Goal: Information Seeking & Learning: Understand process/instructions

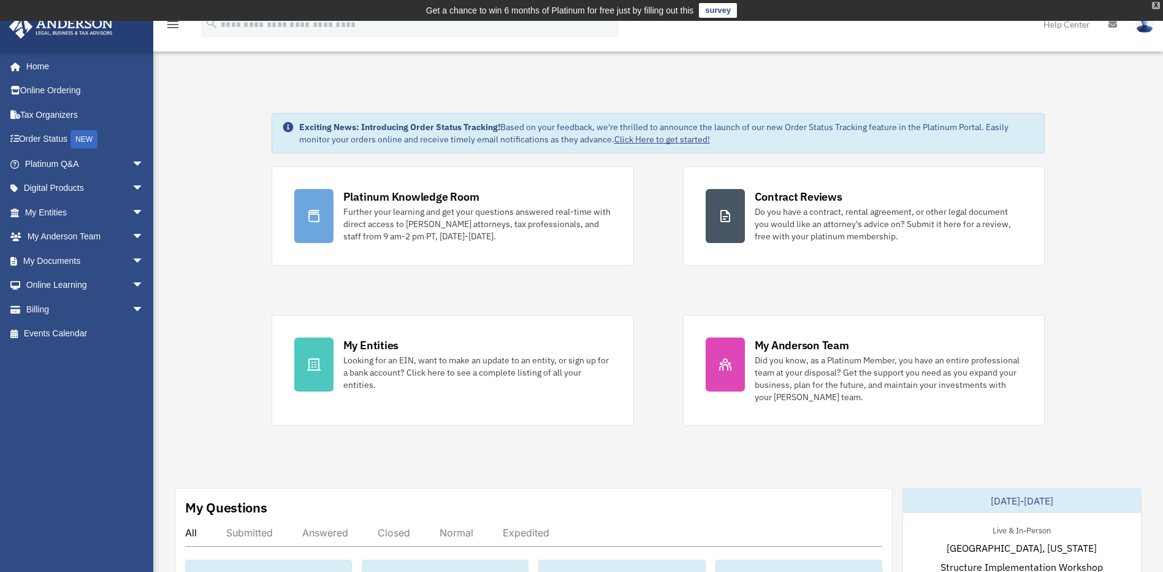
click at [1154, 7] on div "X" at bounding box center [1156, 5] width 8 height 7
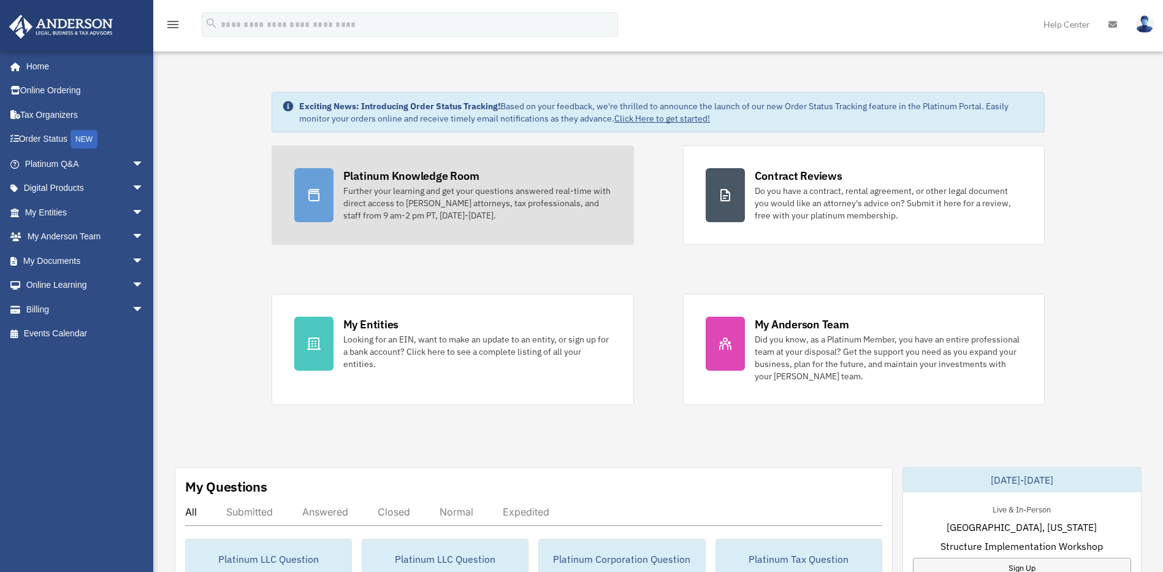
click at [418, 205] on div "Further your learning and get your questions answered real-time with direct acc…" at bounding box center [477, 203] width 268 height 37
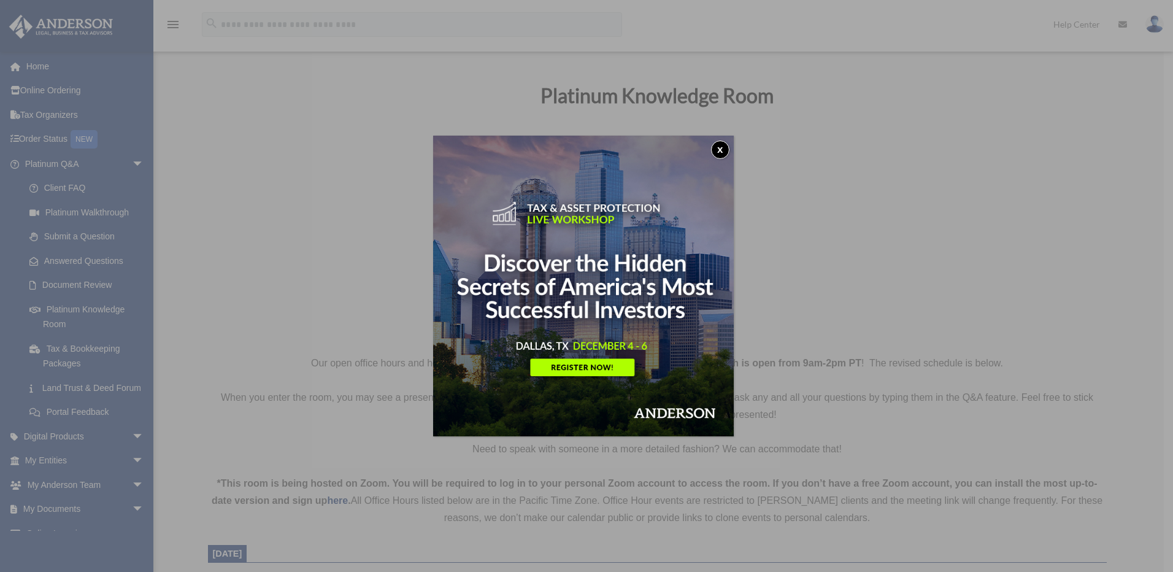
click at [721, 147] on button "x" at bounding box center [720, 149] width 18 height 18
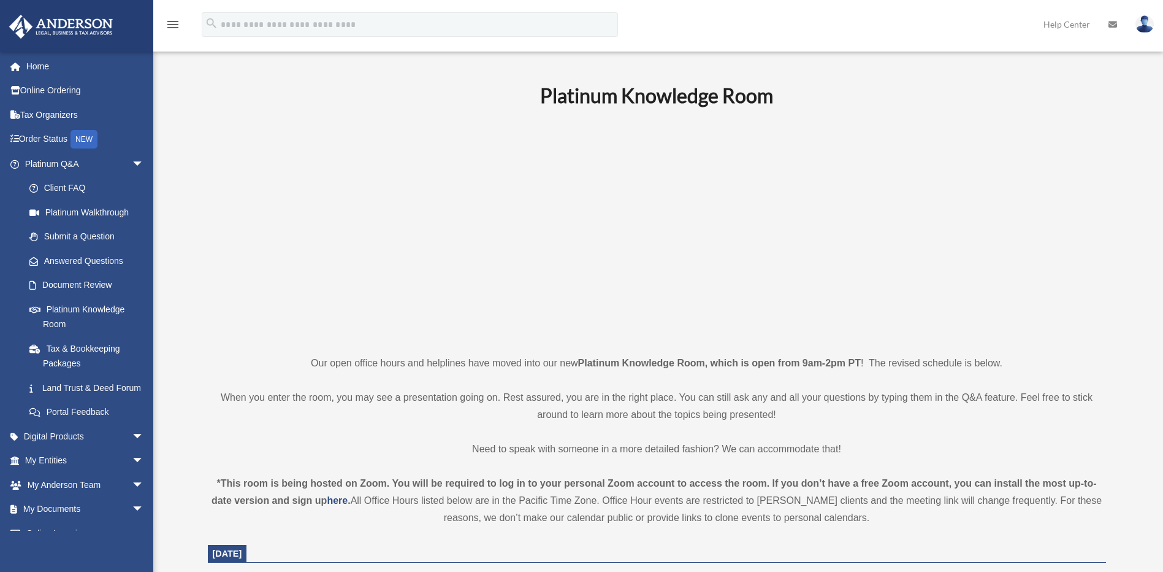
click at [175, 27] on icon "menu" at bounding box center [173, 24] width 15 height 15
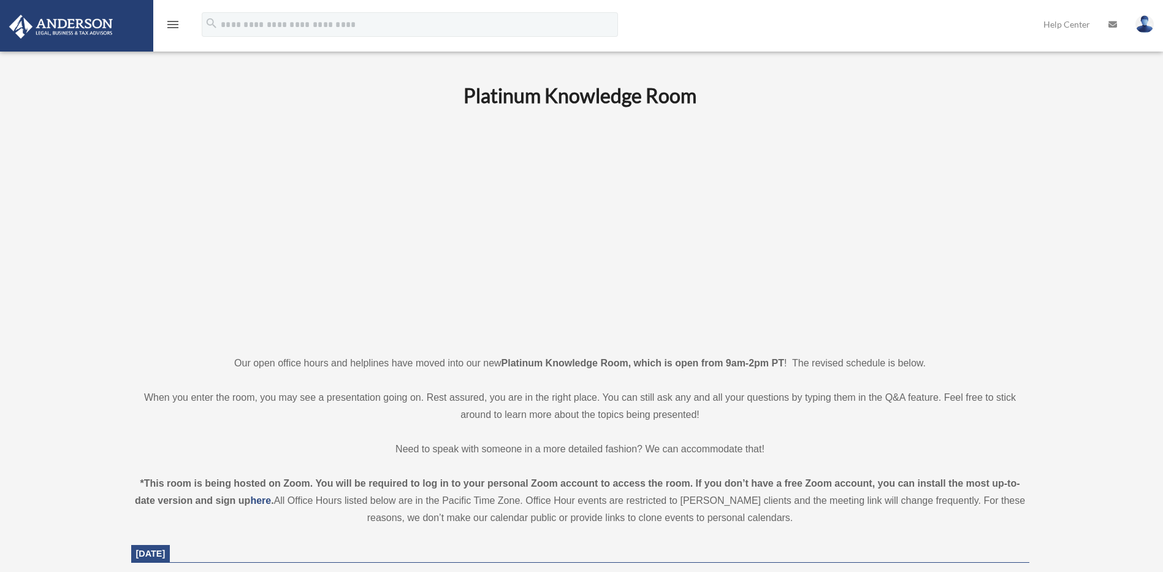
click at [172, 27] on icon "menu" at bounding box center [173, 24] width 15 height 15
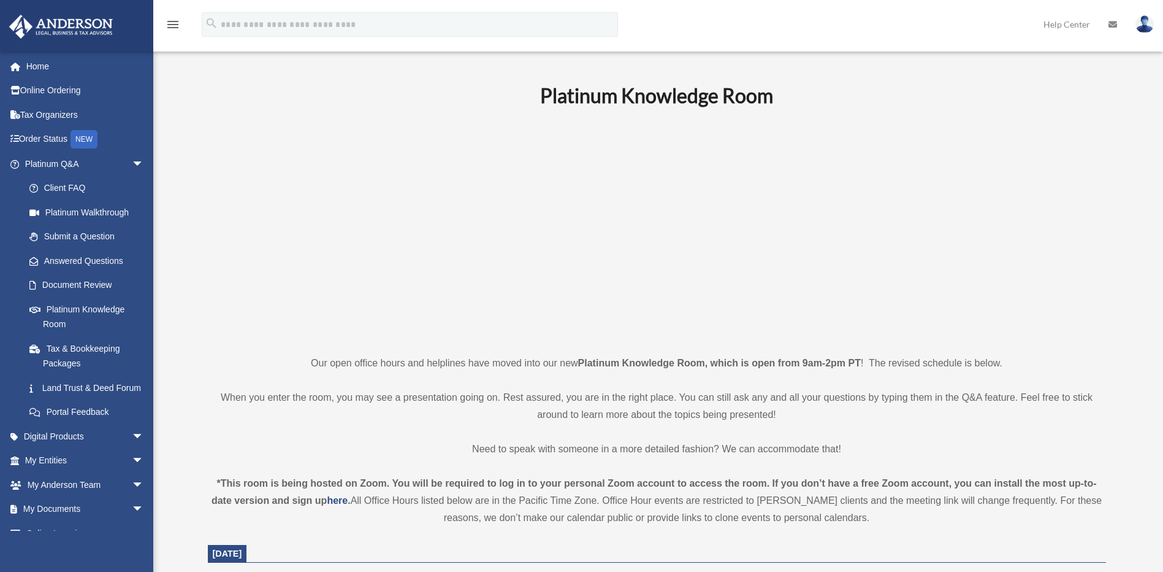
scroll to position [307, 0]
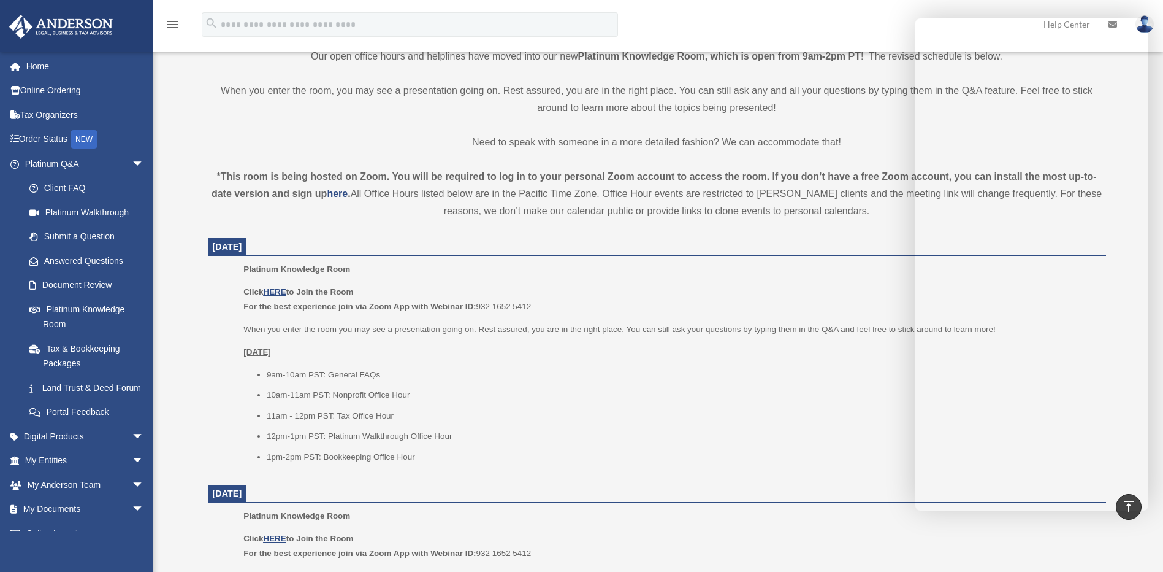
click at [876, 116] on p "When you enter the room, you may see a presentation going on. Rest assured, you…" at bounding box center [657, 99] width 899 height 34
click at [626, 348] on p "[DATE]" at bounding box center [670, 352] width 854 height 15
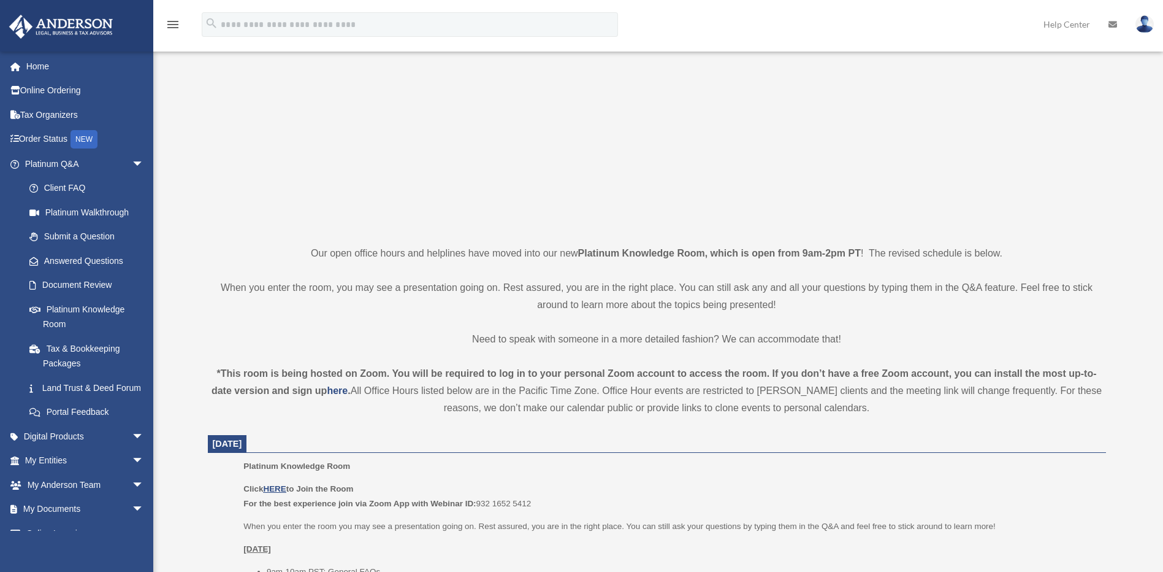
scroll to position [245, 0]
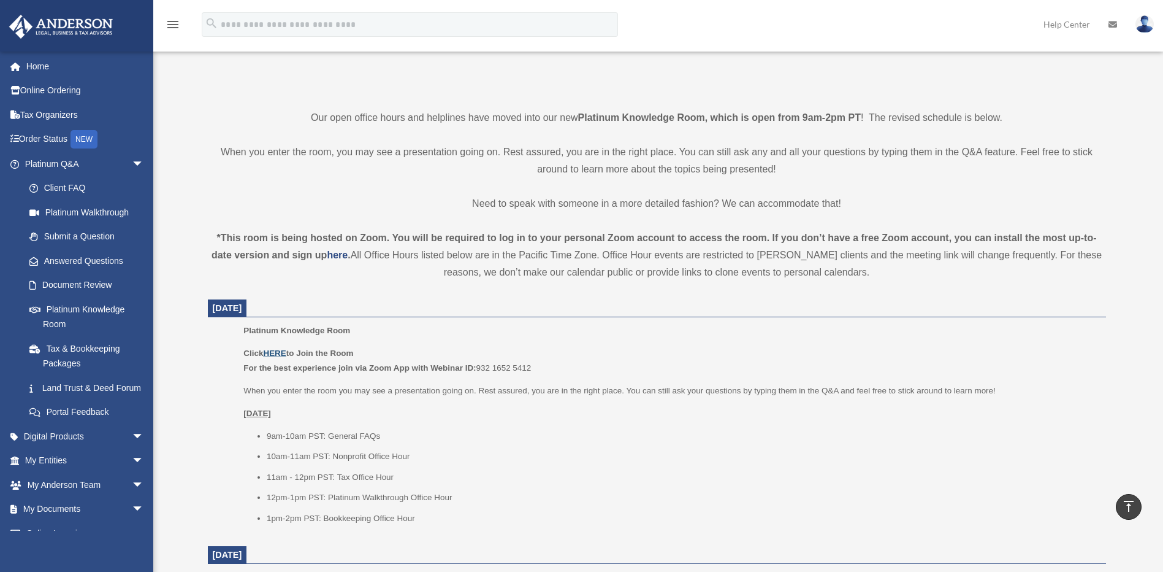
click at [272, 353] on u "HERE" at bounding box center [274, 352] width 23 height 9
click at [313, 253] on strong "*This room is being hosted on Zoom. You will be required to log in to your pers…" at bounding box center [655, 246] width 886 height 28
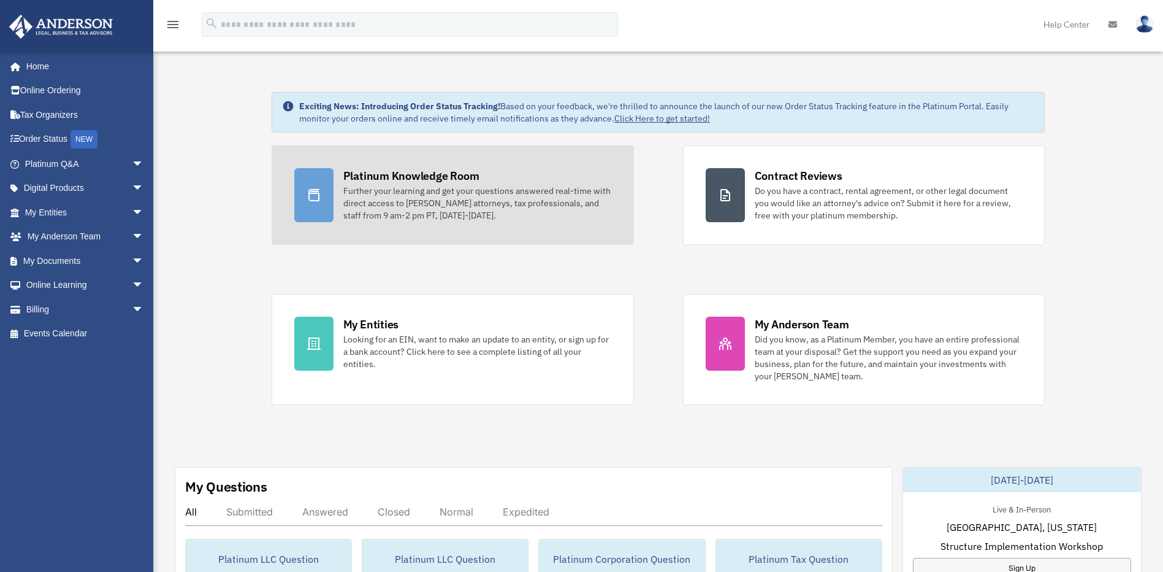
click at [458, 188] on div "Further your learning and get your questions answered real-time with direct acc…" at bounding box center [477, 203] width 268 height 37
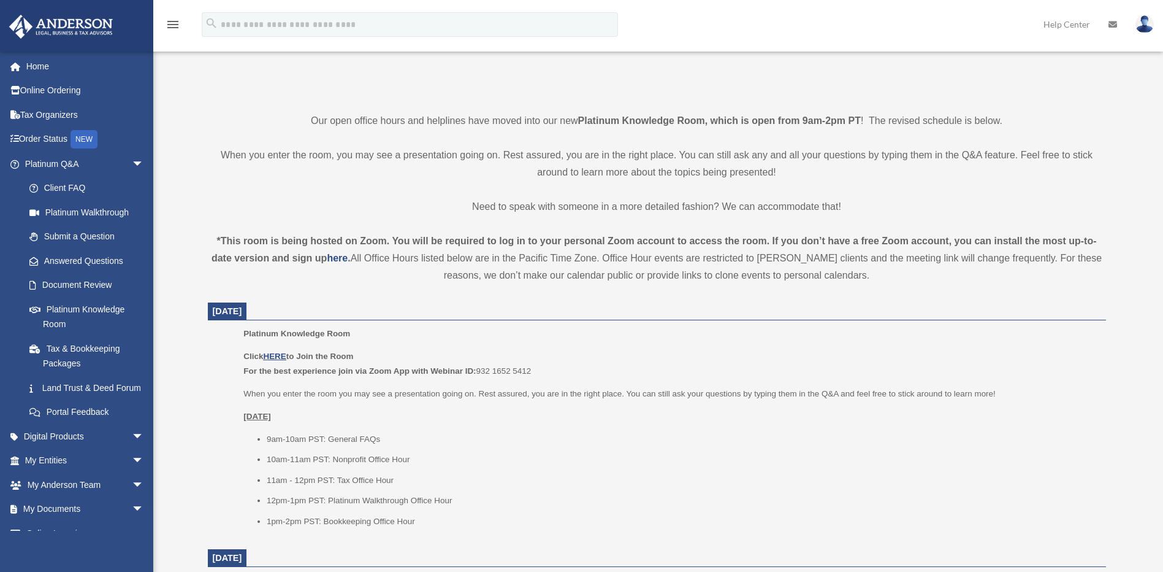
scroll to position [245, 0]
click at [316, 253] on strong "*This room is being hosted on Zoom. You will be required to log in to your pers…" at bounding box center [655, 246] width 886 height 28
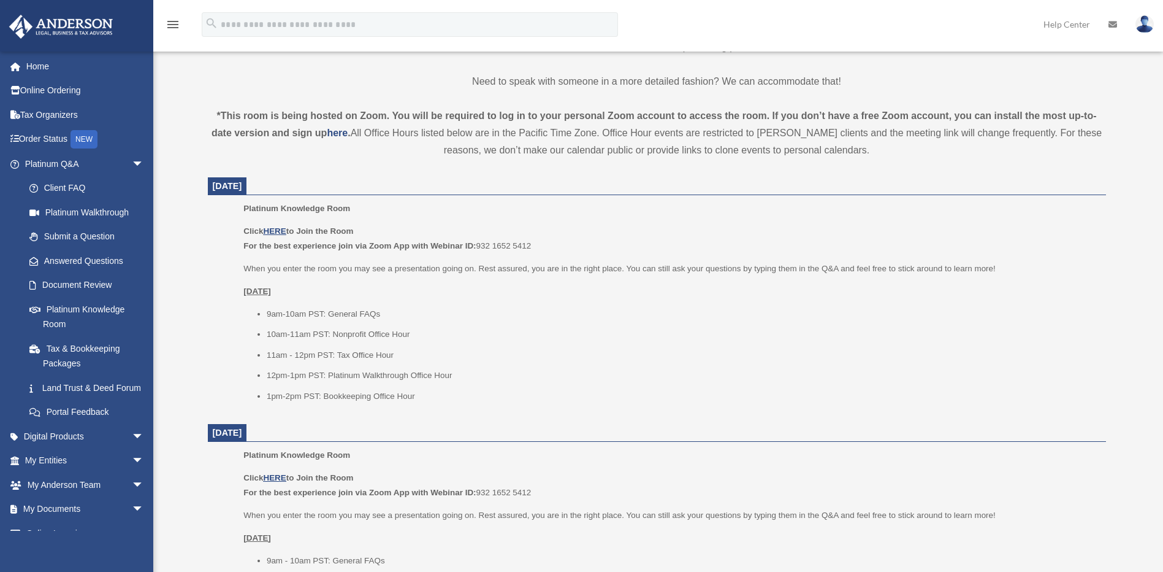
scroll to position [368, 0]
click at [278, 231] on u "HERE" at bounding box center [274, 230] width 23 height 9
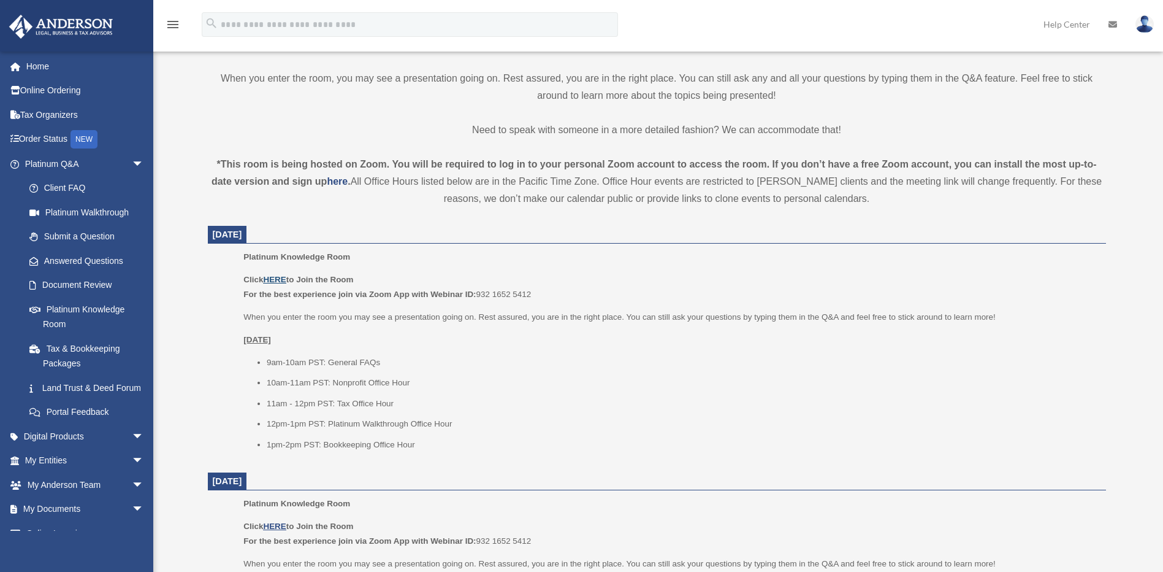
scroll to position [429, 0]
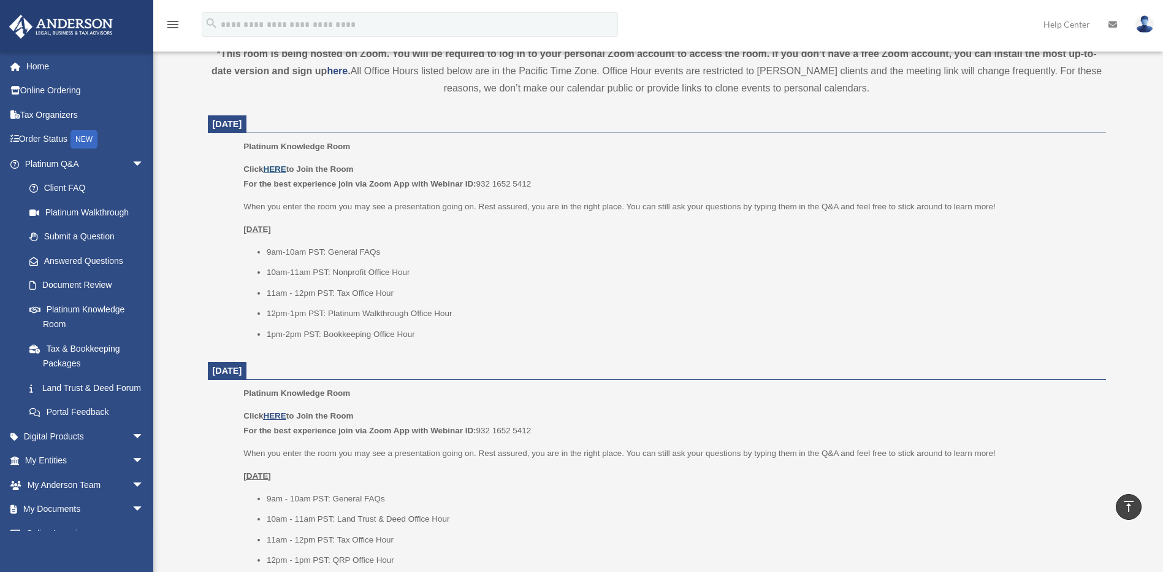
click at [278, 167] on u "HERE" at bounding box center [274, 168] width 23 height 9
